Goal: Information Seeking & Learning: Understand process/instructions

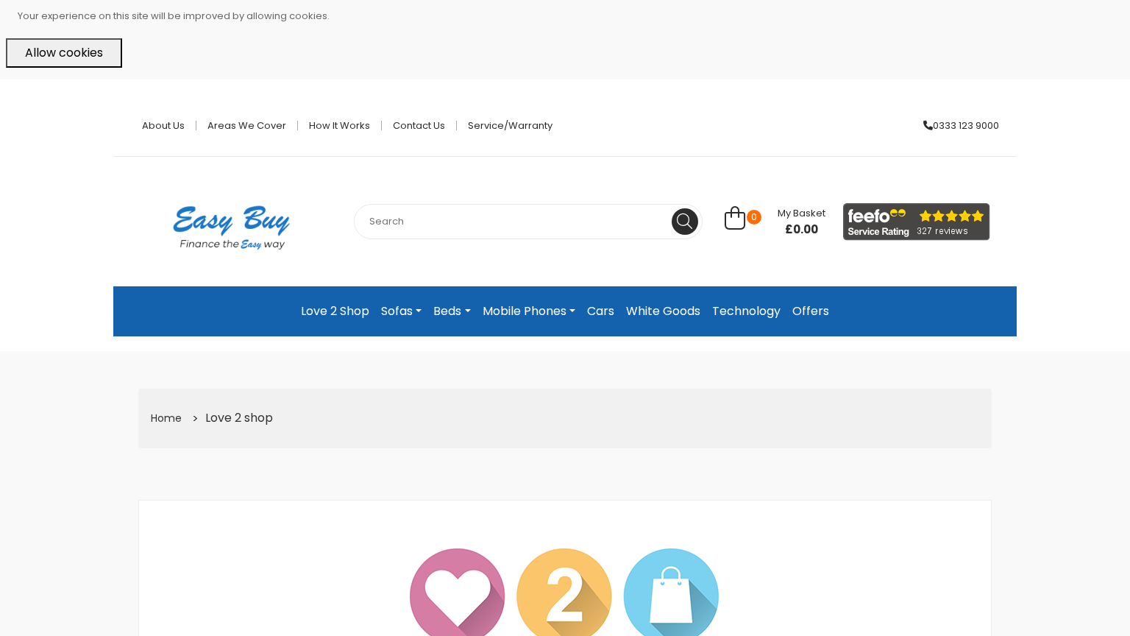
click at [750, 310] on link "Technology" at bounding box center [746, 311] width 80 height 26
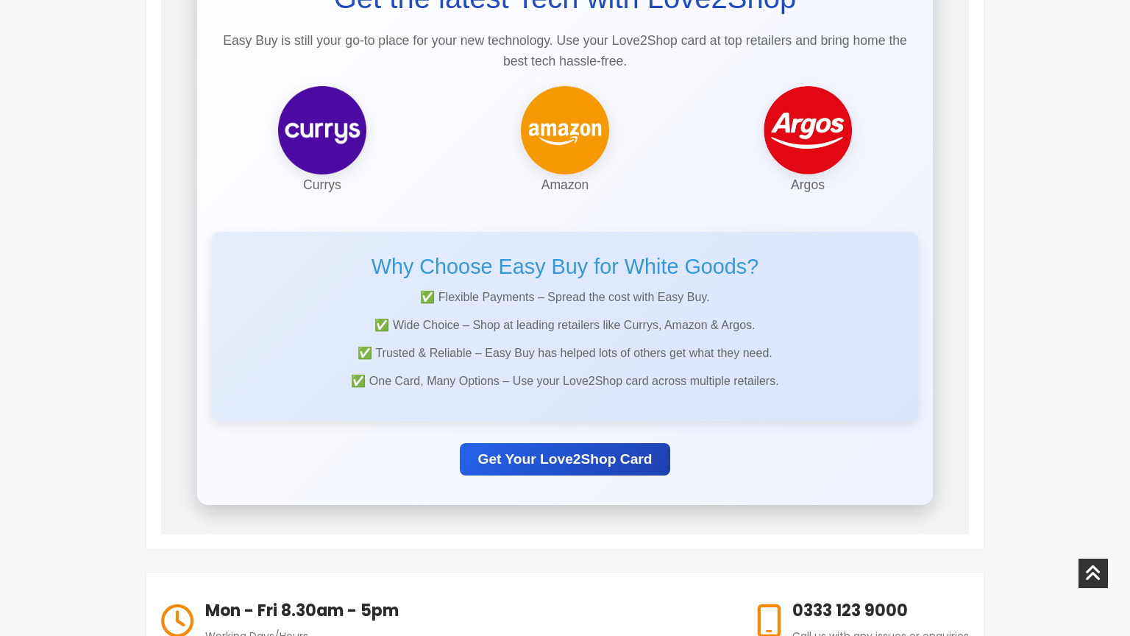
scroll to position [382, 0]
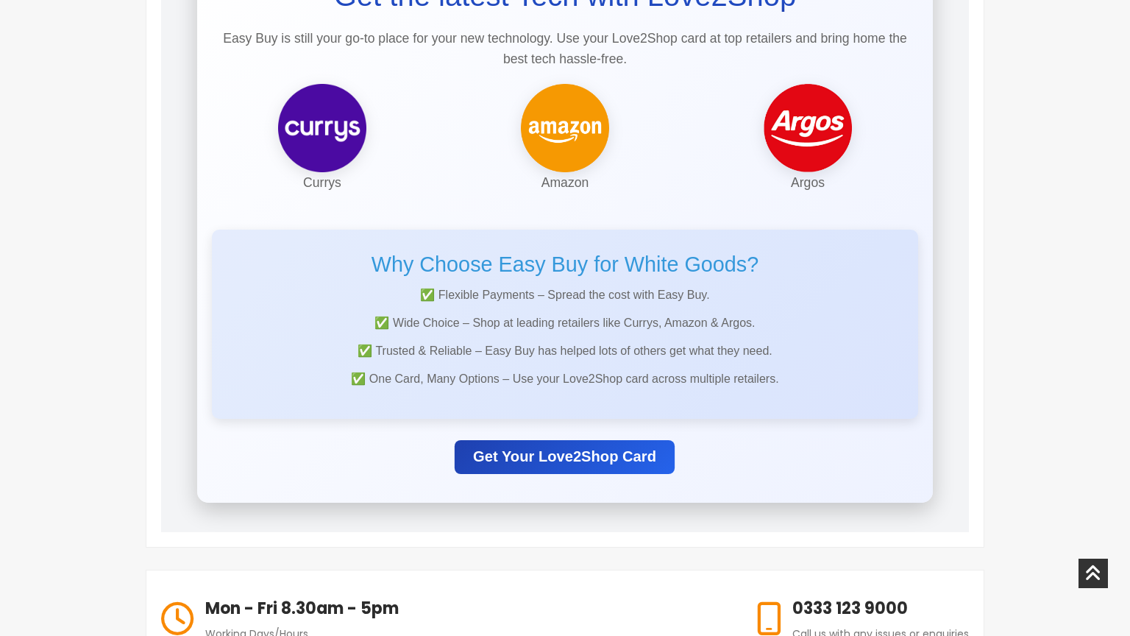
click at [637, 445] on link "Get Your Love2Shop Card" at bounding box center [565, 456] width 220 height 34
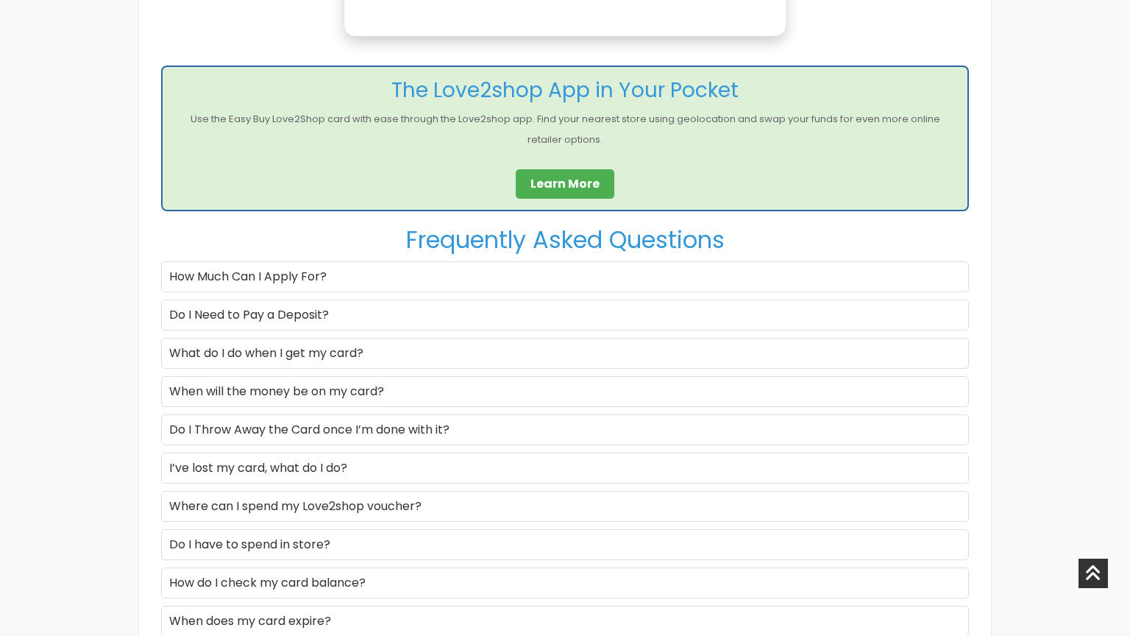
scroll to position [1633, 0]
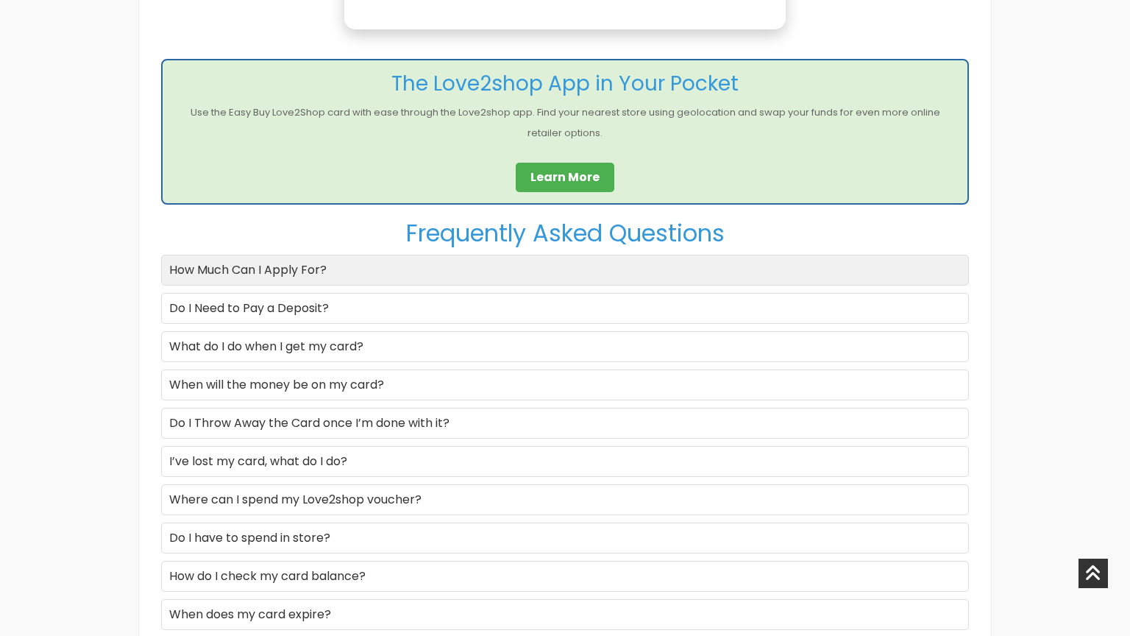
click at [366, 261] on div "How Much Can I Apply For?" at bounding box center [565, 270] width 808 height 31
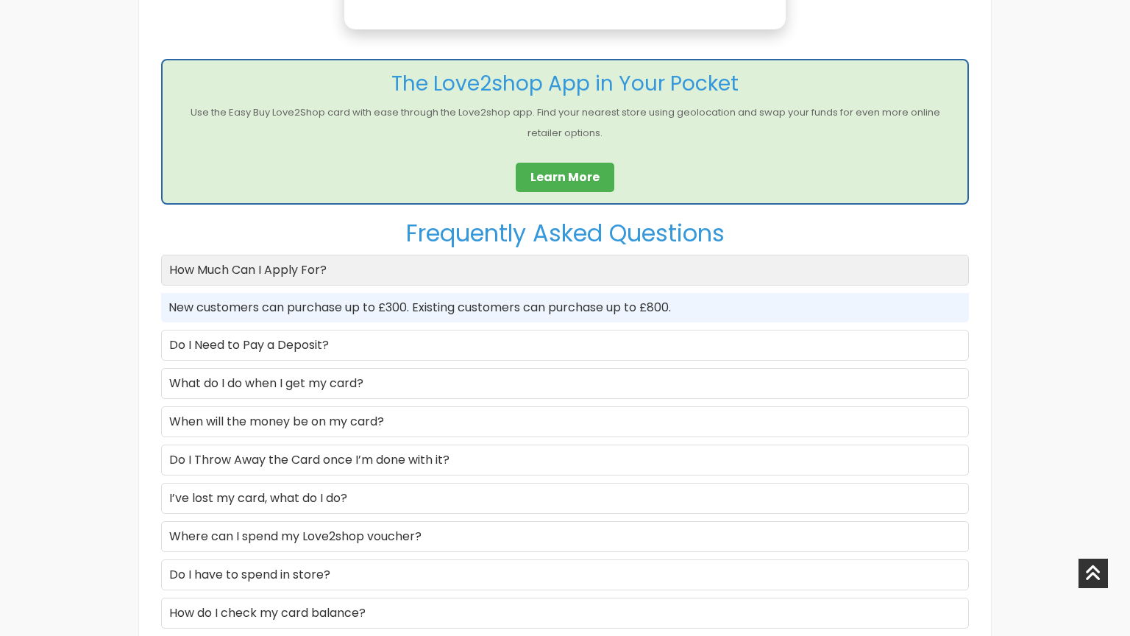
click at [366, 261] on div "How Much Can I Apply For?" at bounding box center [565, 270] width 808 height 31
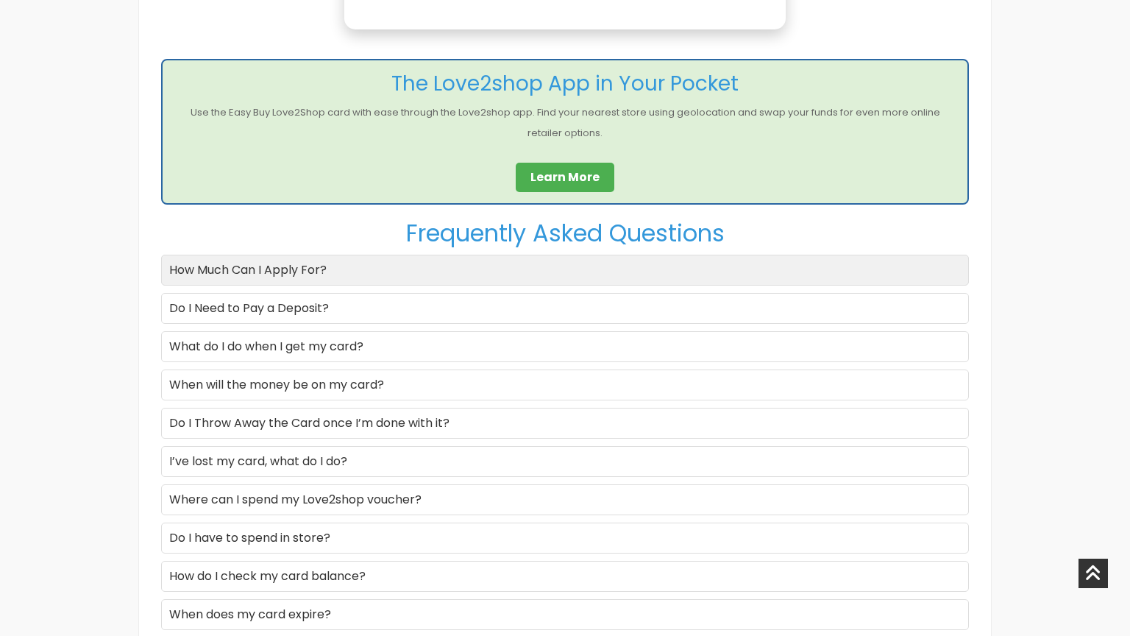
click at [366, 261] on div "How Much Can I Apply For?" at bounding box center [565, 270] width 808 height 31
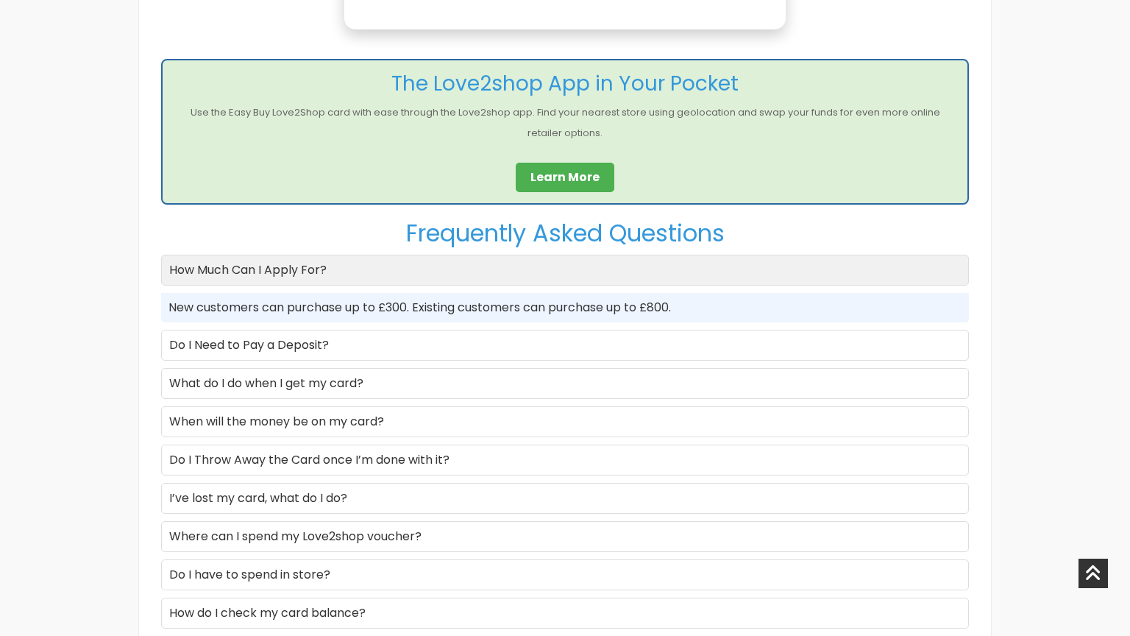
click at [366, 261] on div "How Much Can I Apply For?" at bounding box center [565, 270] width 808 height 31
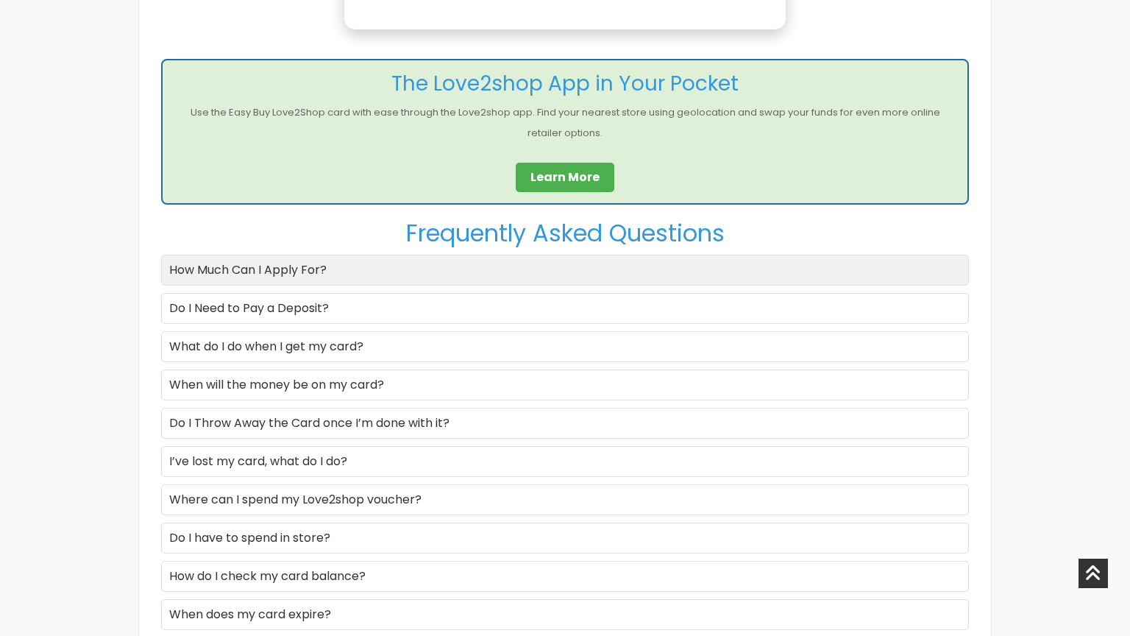
click at [366, 261] on div "How Much Can I Apply For?" at bounding box center [565, 270] width 808 height 31
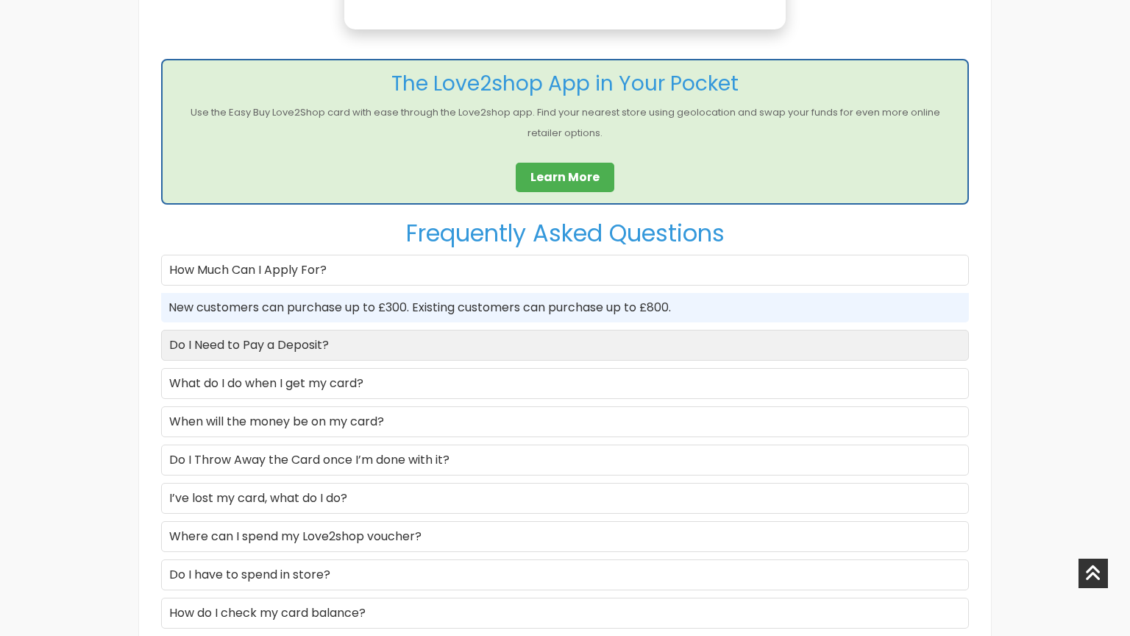
click at [373, 346] on div "Do I Need to Pay a Deposit?" at bounding box center [565, 345] width 808 height 31
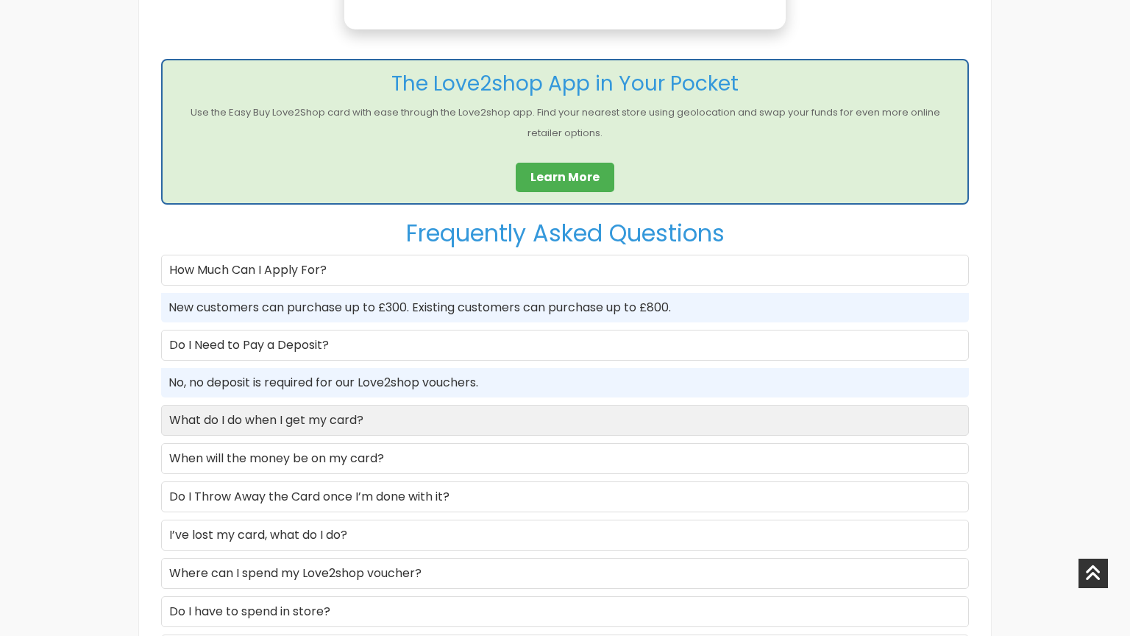
click at [386, 424] on div "What do I do when I get my card?" at bounding box center [565, 420] width 808 height 31
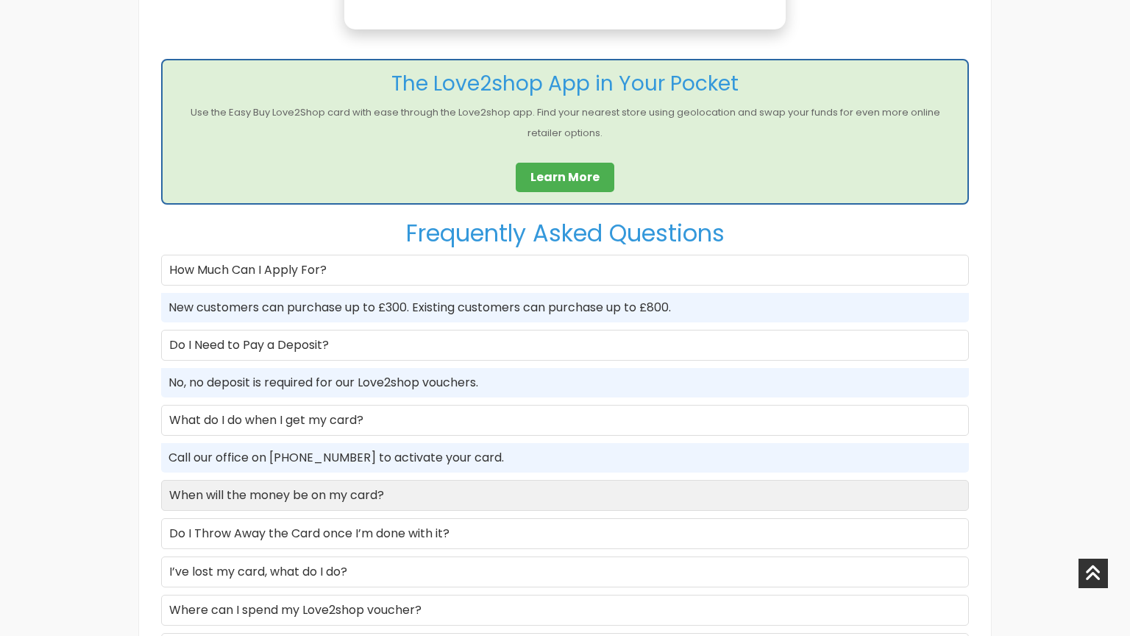
click at [414, 489] on div "When will the money be on my card?" at bounding box center [565, 495] width 808 height 31
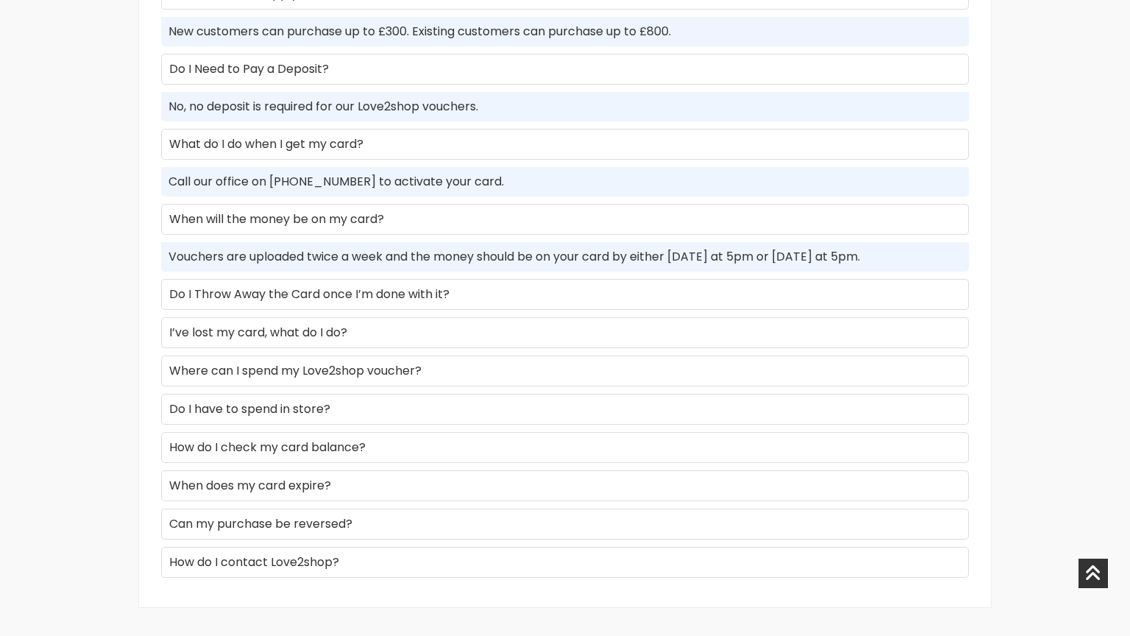
scroll to position [1921, 0]
